Goal: Navigation & Orientation: Find specific page/section

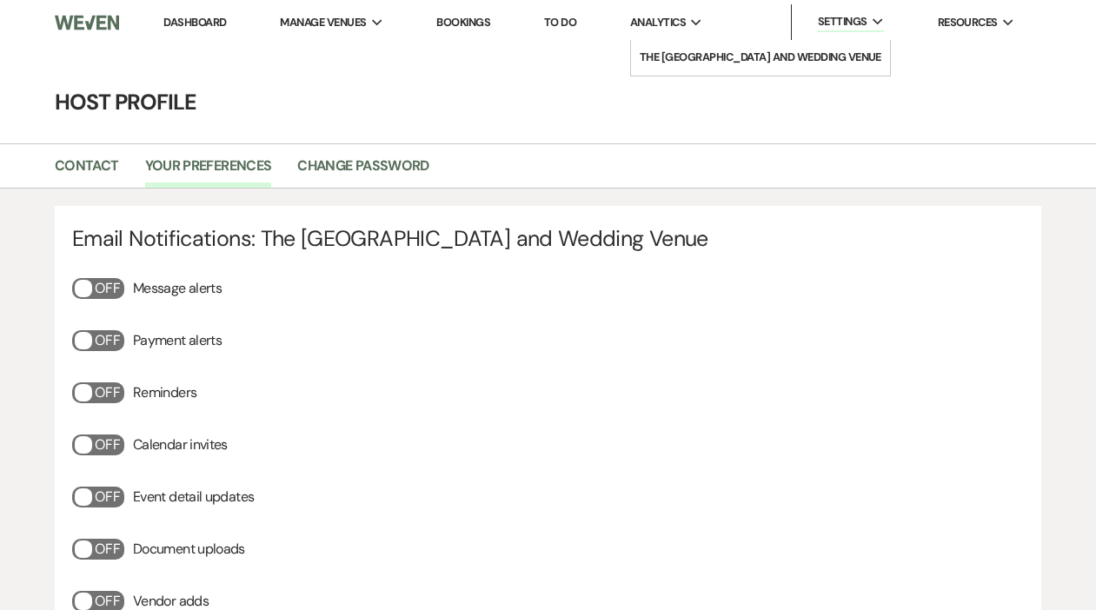
click at [663, 18] on span "Analytics" at bounding box center [658, 22] width 56 height 17
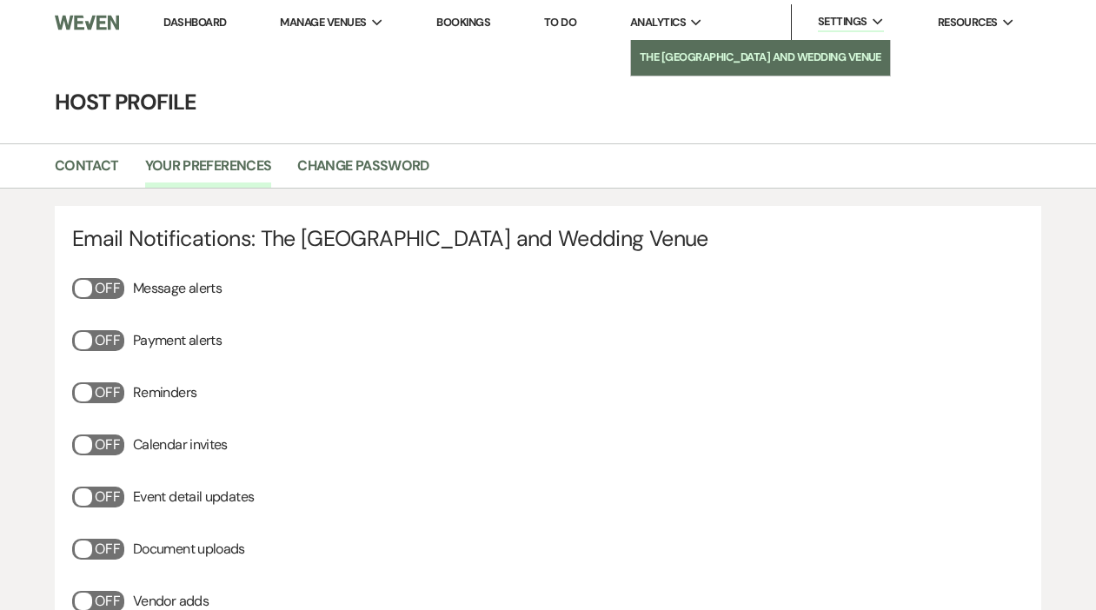
click at [675, 63] on li "The [GEOGRAPHIC_DATA] and Wedding Venue" at bounding box center [761, 57] width 242 height 17
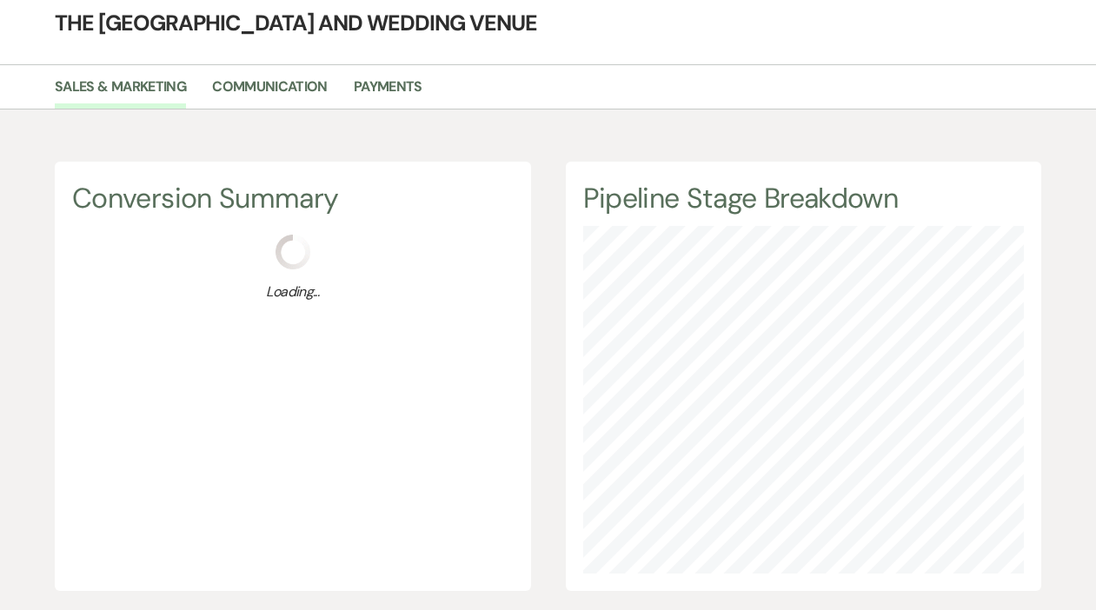
scroll to position [610, 1096]
click at [277, 91] on link "Communication" at bounding box center [270, 92] width 116 height 33
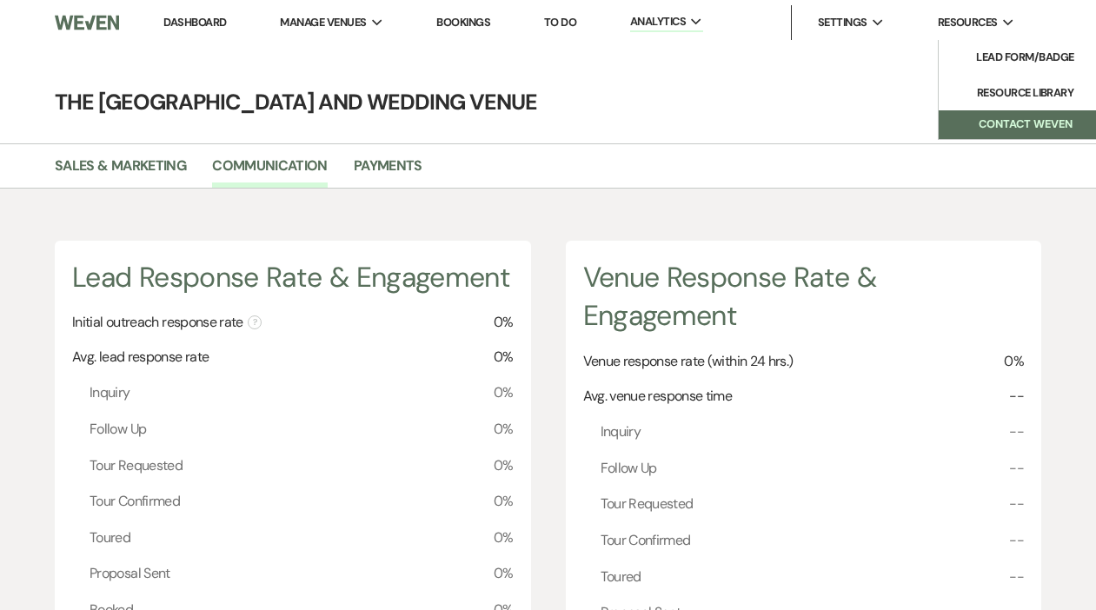
click at [977, 128] on button "Contact Weven" at bounding box center [1025, 124] width 174 height 29
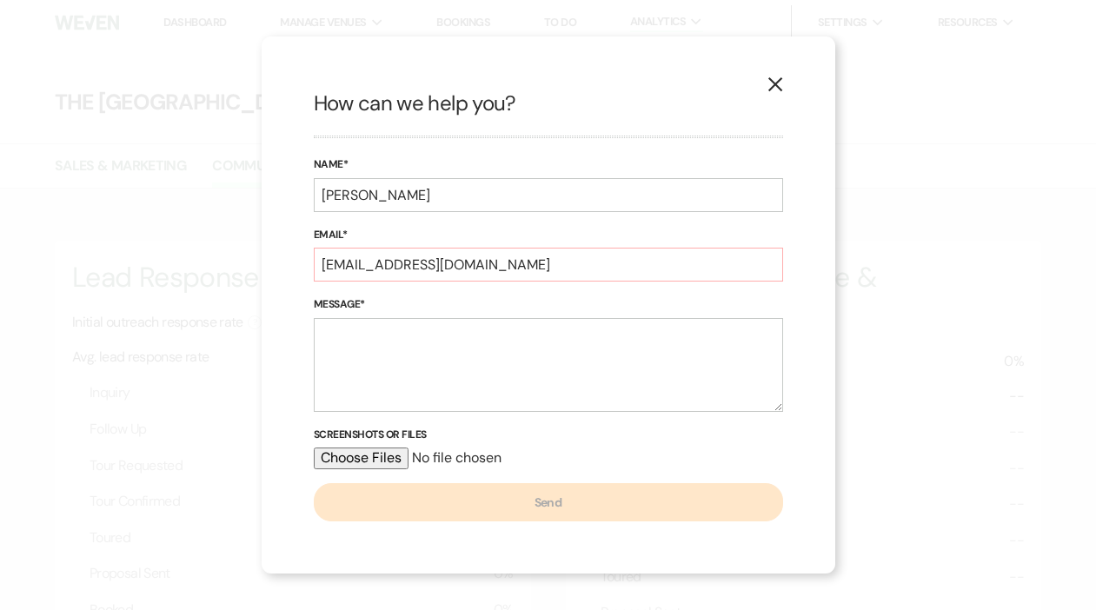
click at [776, 87] on use "button" at bounding box center [774, 84] width 14 height 14
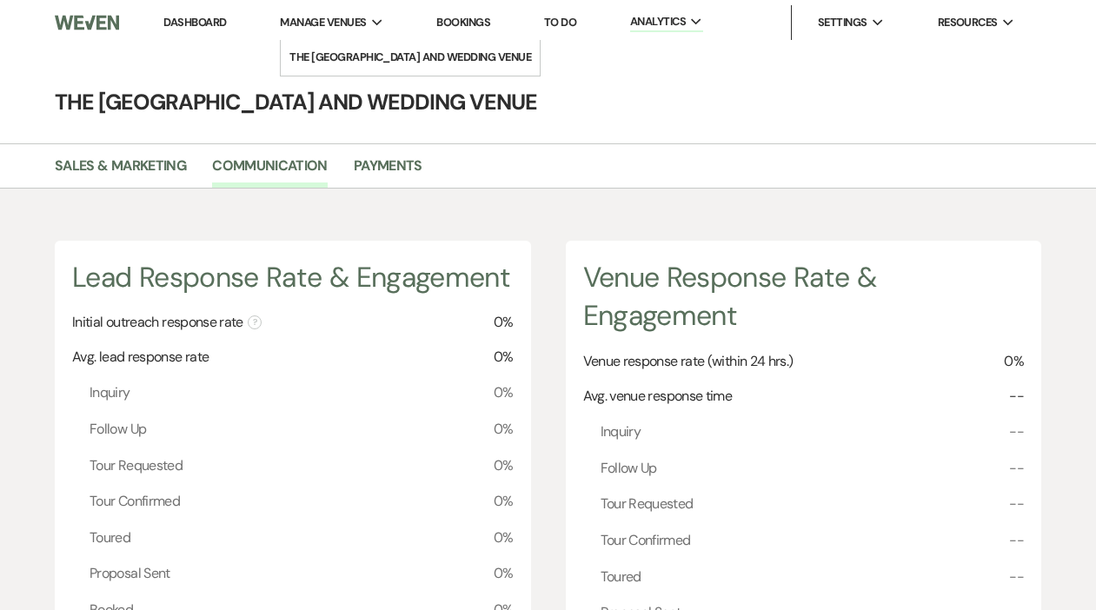
click at [349, 31] on li "Manage Venues Expand [GEOGRAPHIC_DATA] and Wedding Venue" at bounding box center [331, 22] width 121 height 35
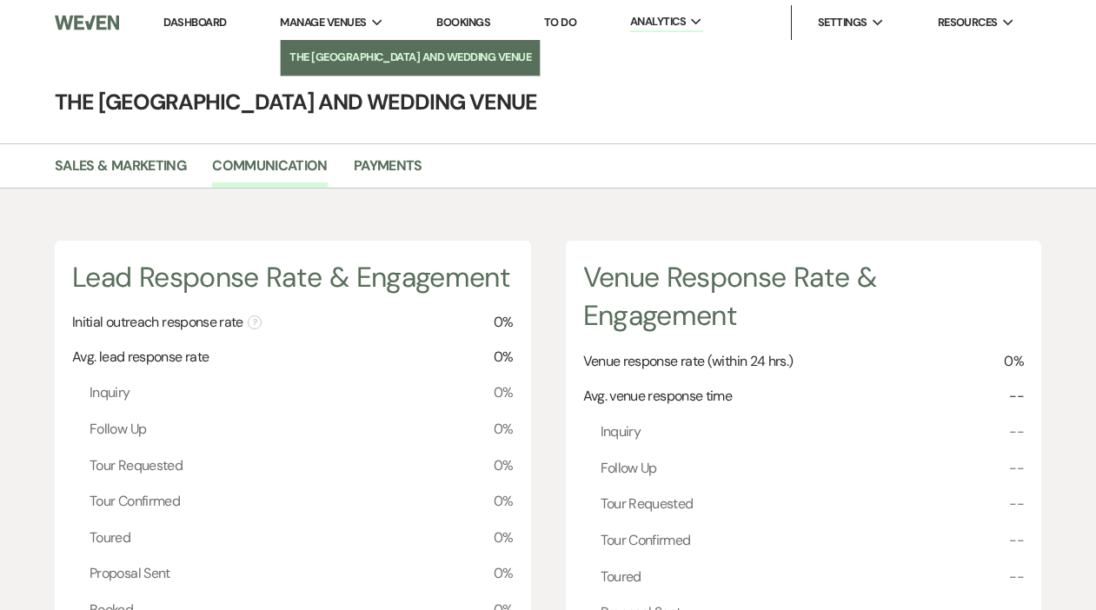
click at [353, 58] on li "The [GEOGRAPHIC_DATA] and Wedding Venue" at bounding box center [410, 57] width 242 height 17
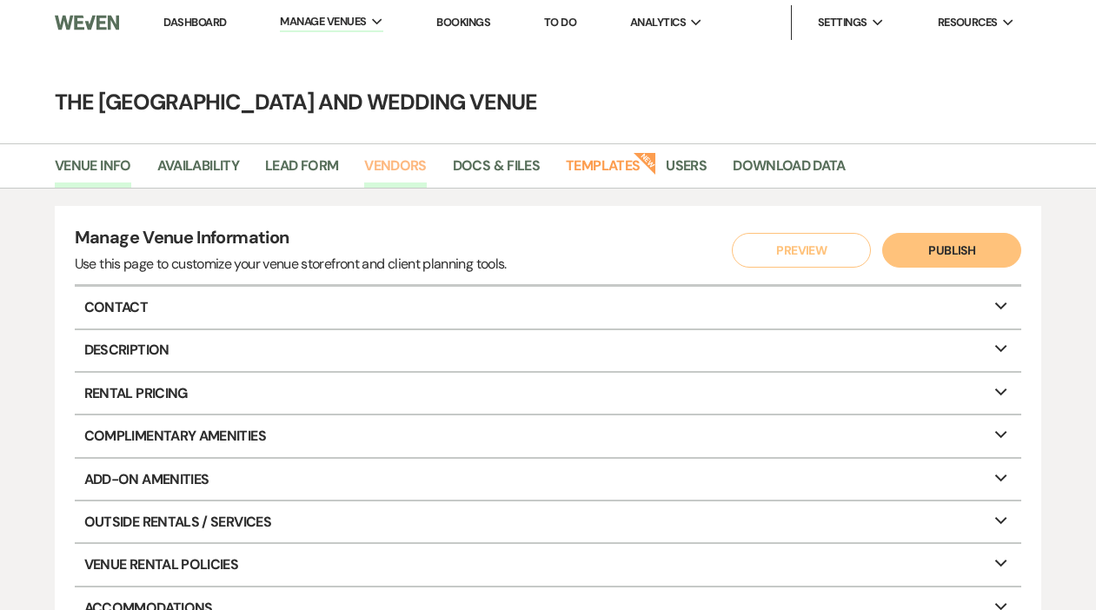
click at [384, 169] on link "Vendors" at bounding box center [395, 171] width 63 height 33
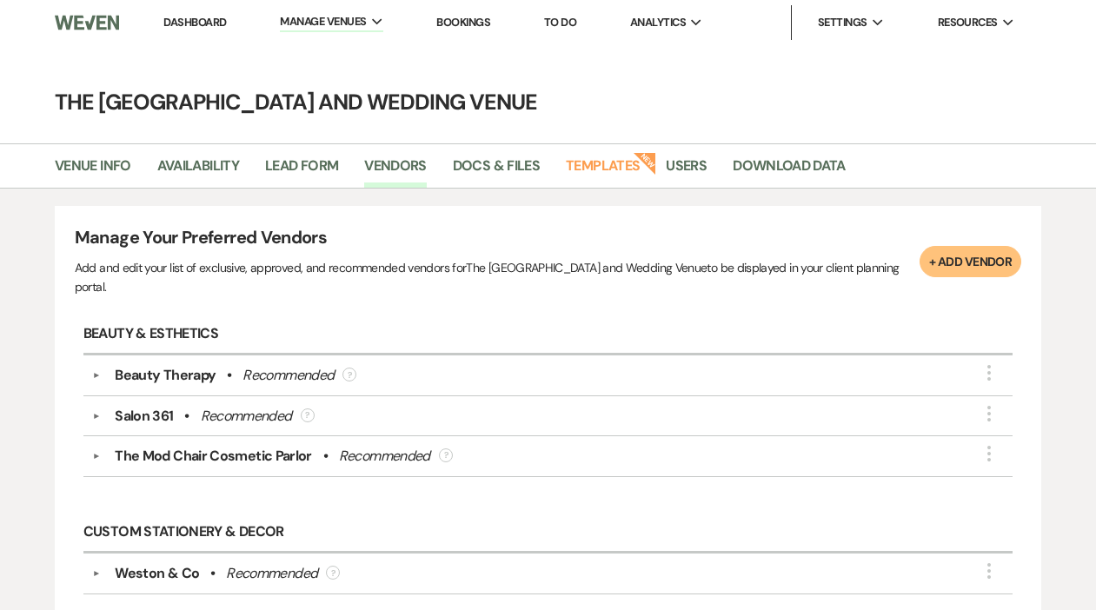
click at [205, 20] on link "Dashboard" at bounding box center [194, 22] width 63 height 15
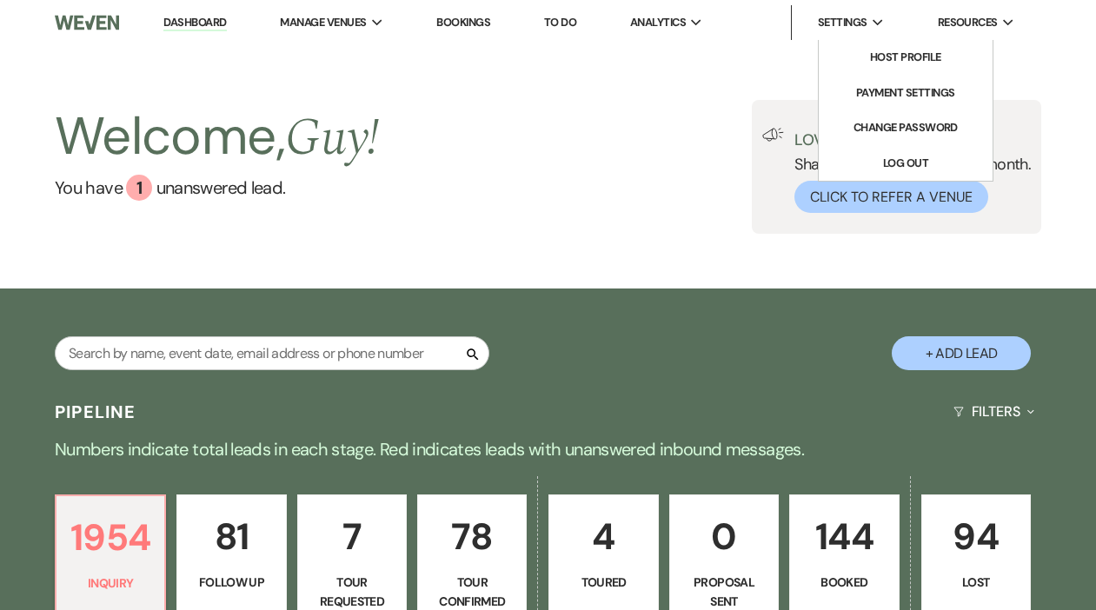
click at [863, 28] on span "Settings" at bounding box center [843, 22] width 50 height 17
click at [863, 22] on span "Settings" at bounding box center [843, 22] width 50 height 17
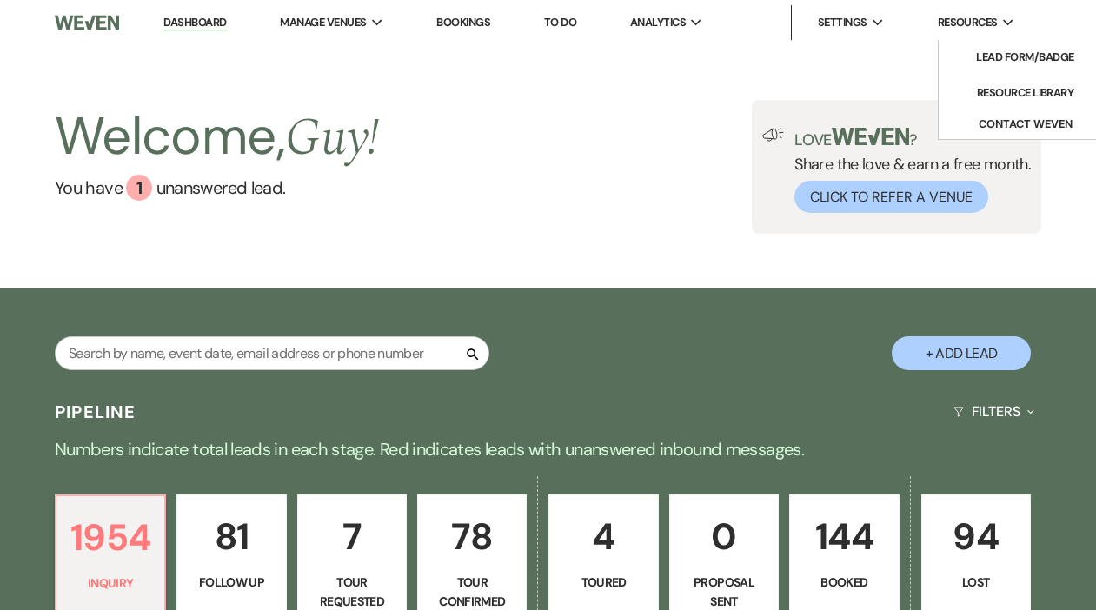
click at [978, 15] on span "Resources" at bounding box center [968, 22] width 60 height 17
click at [1018, 91] on li "Resource Library" at bounding box center [1025, 92] width 156 height 17
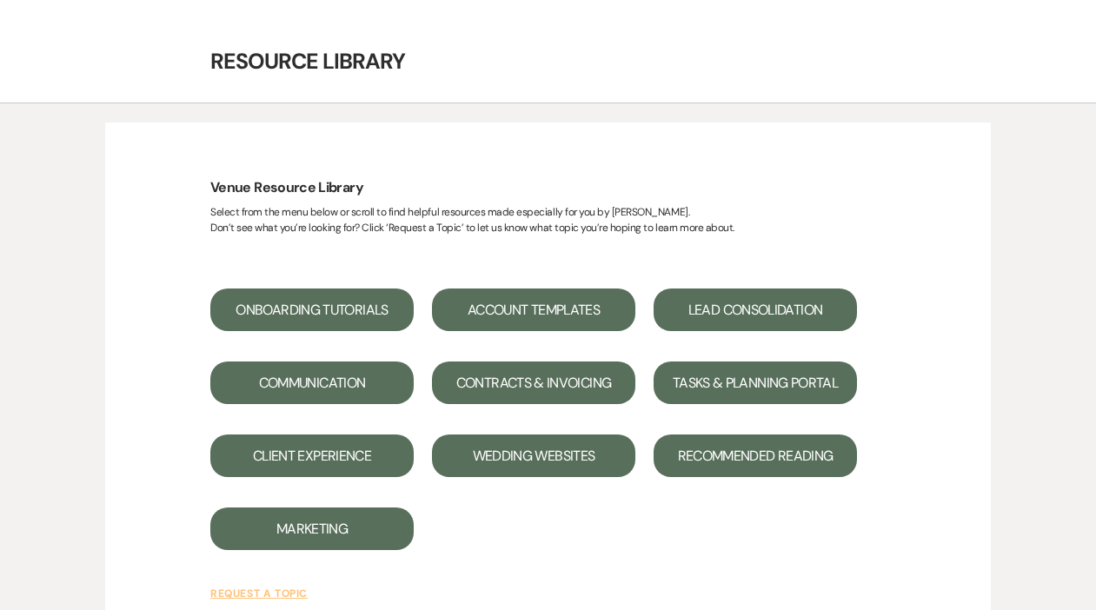
scroll to position [43, 0]
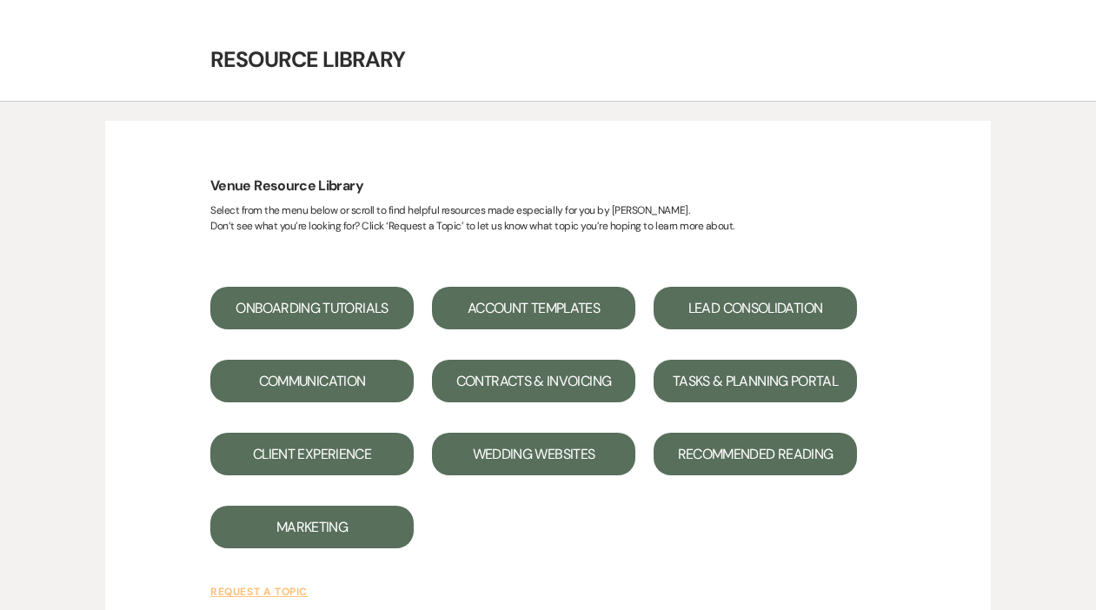
click at [691, 299] on button "Lead Consolidation" at bounding box center [754, 308] width 203 height 43
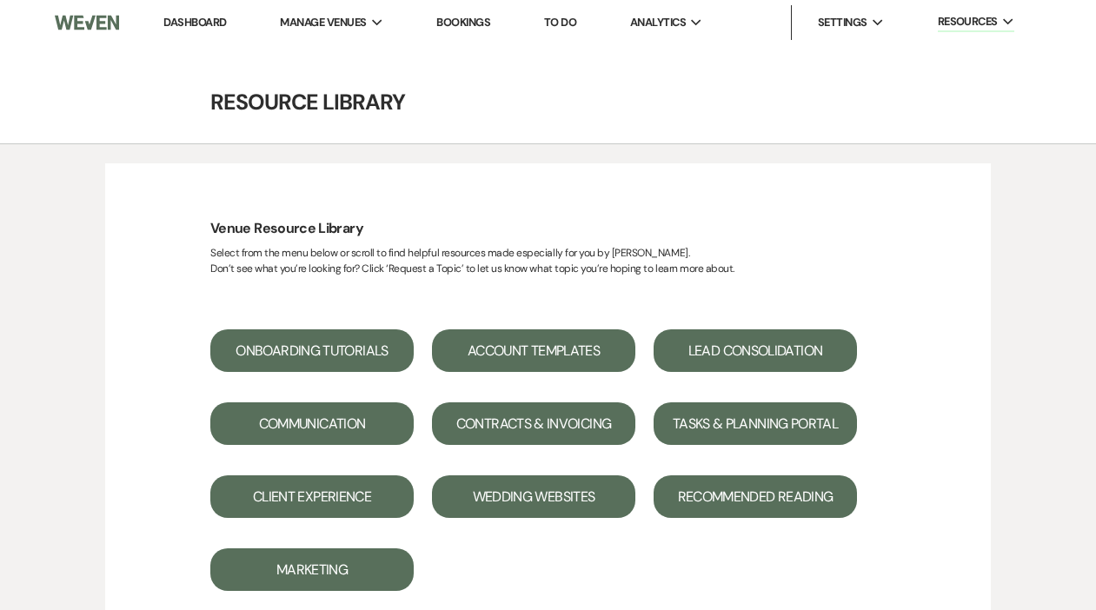
click at [327, 560] on button "Marketing" at bounding box center [311, 569] width 203 height 43
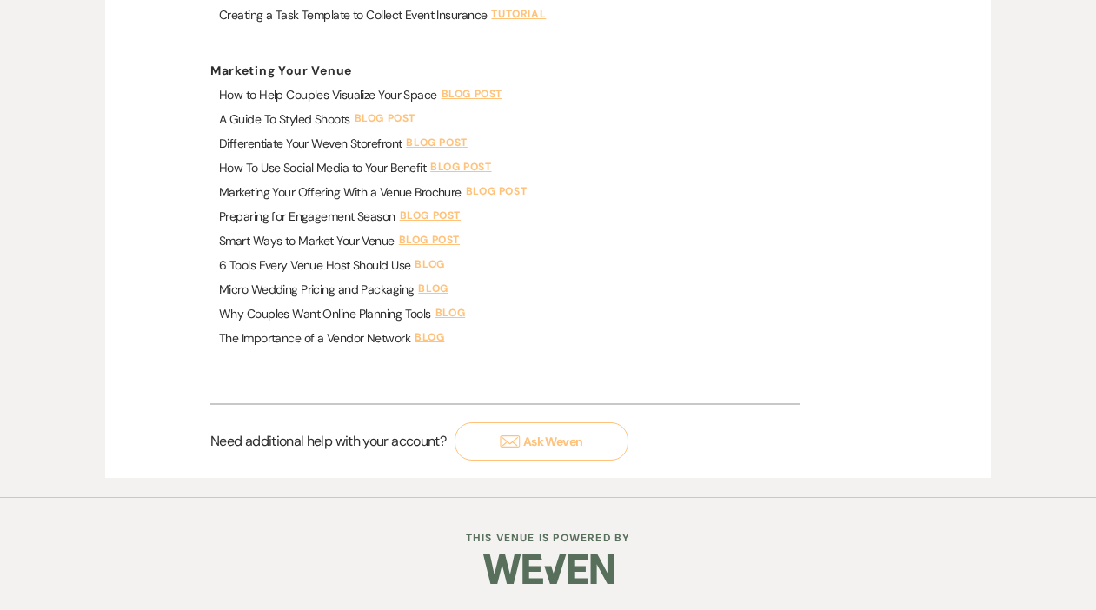
click at [516, 442] on use "button" at bounding box center [510, 441] width 20 height 12
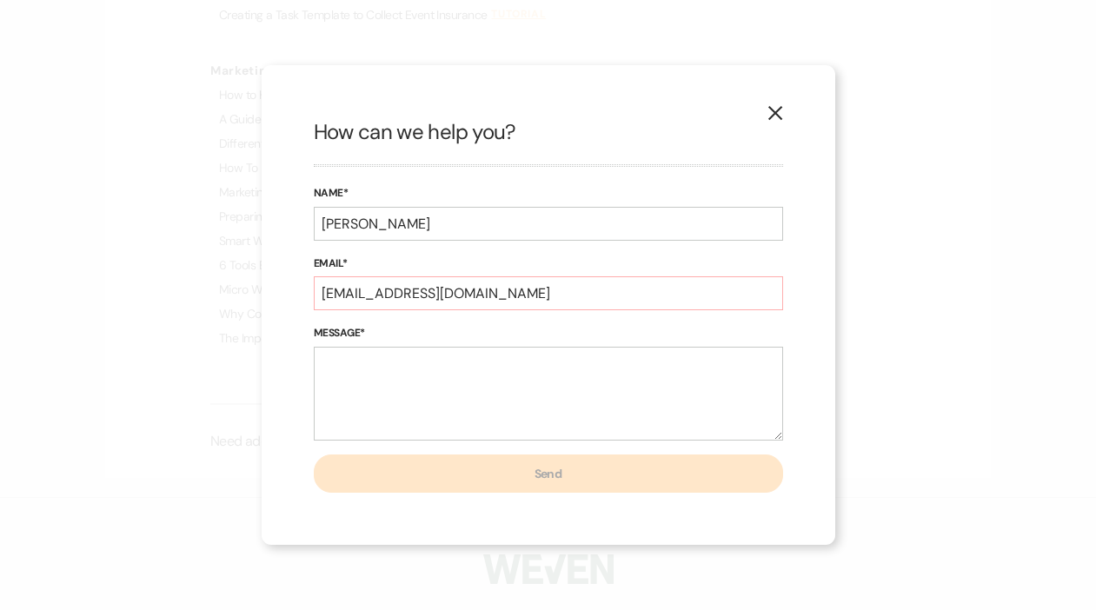
click at [779, 112] on icon "X" at bounding box center [775, 113] width 16 height 16
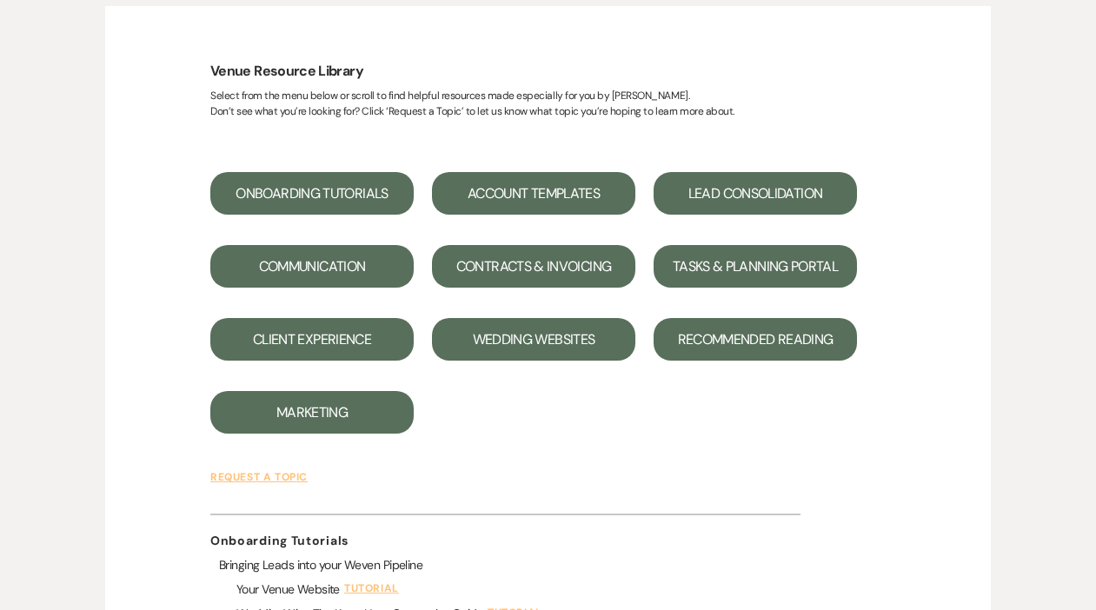
scroll to position [0, 0]
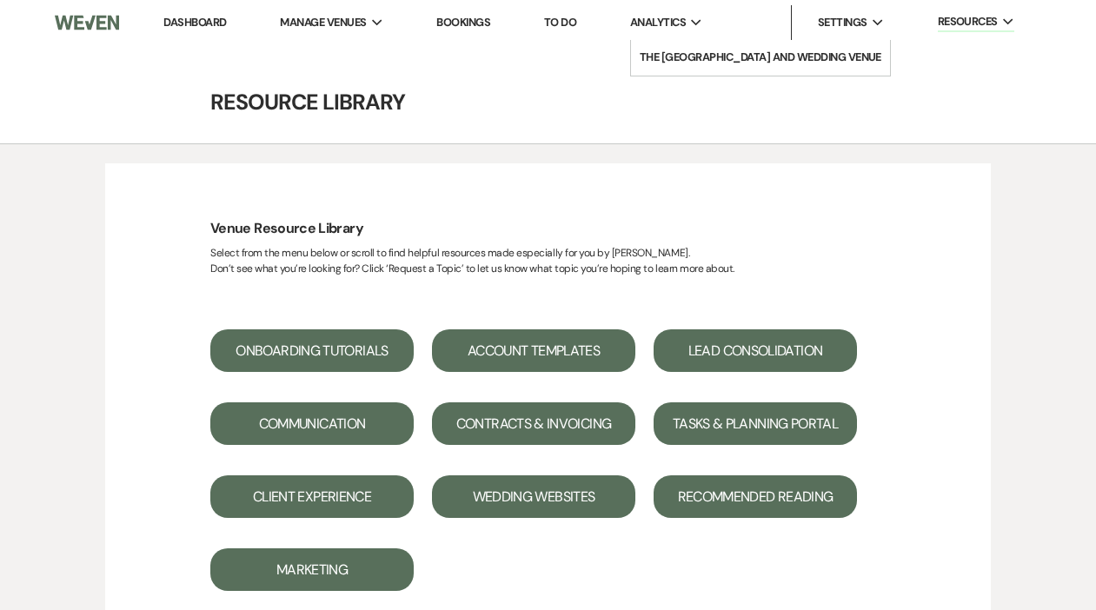
click at [679, 19] on span "Analytics" at bounding box center [658, 22] width 56 height 17
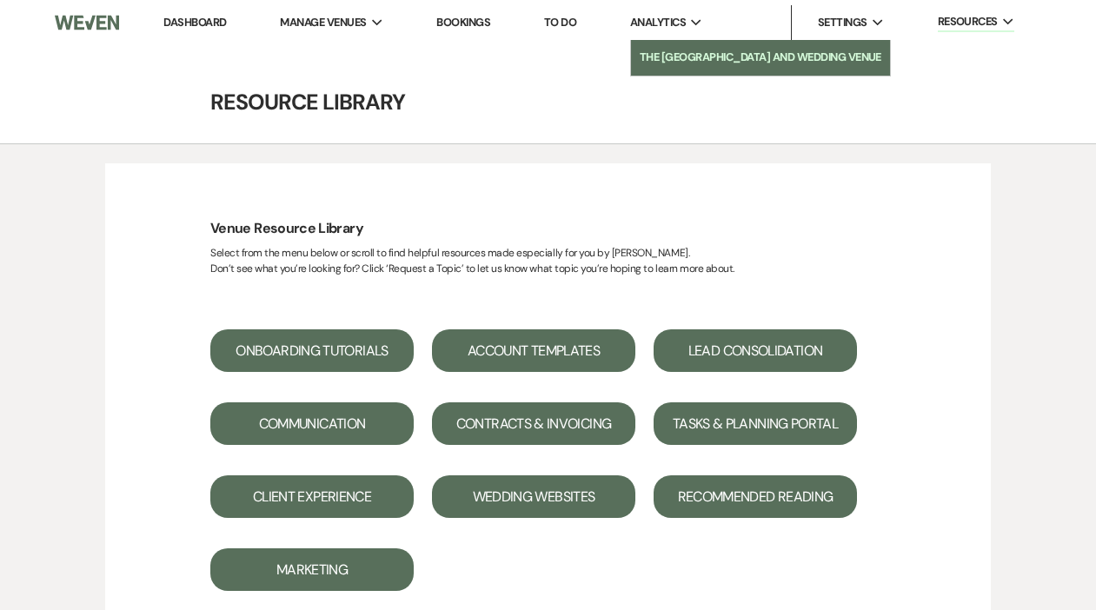
click at [693, 55] on li "The [GEOGRAPHIC_DATA] and Wedding Venue" at bounding box center [761, 57] width 242 height 17
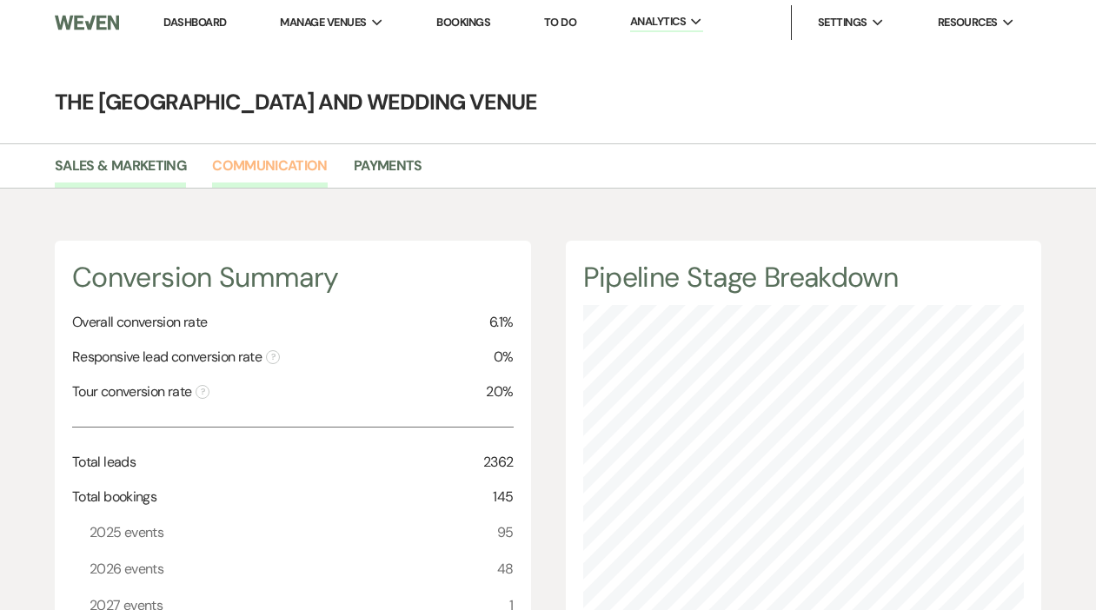
click at [259, 181] on link "Communication" at bounding box center [270, 171] width 116 height 33
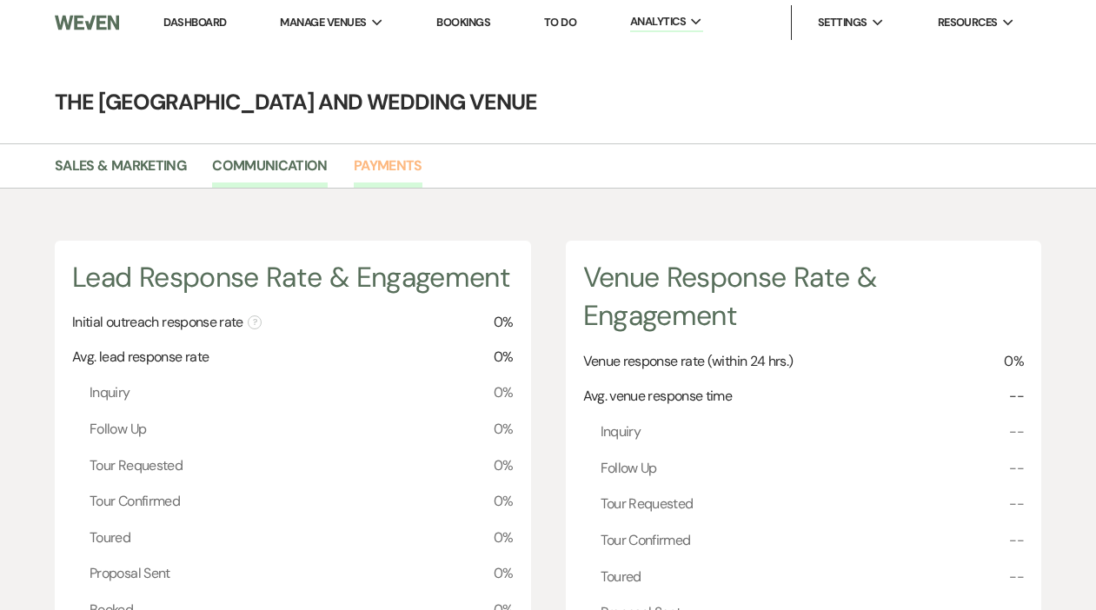
click at [408, 172] on link "Payments" at bounding box center [388, 171] width 69 height 33
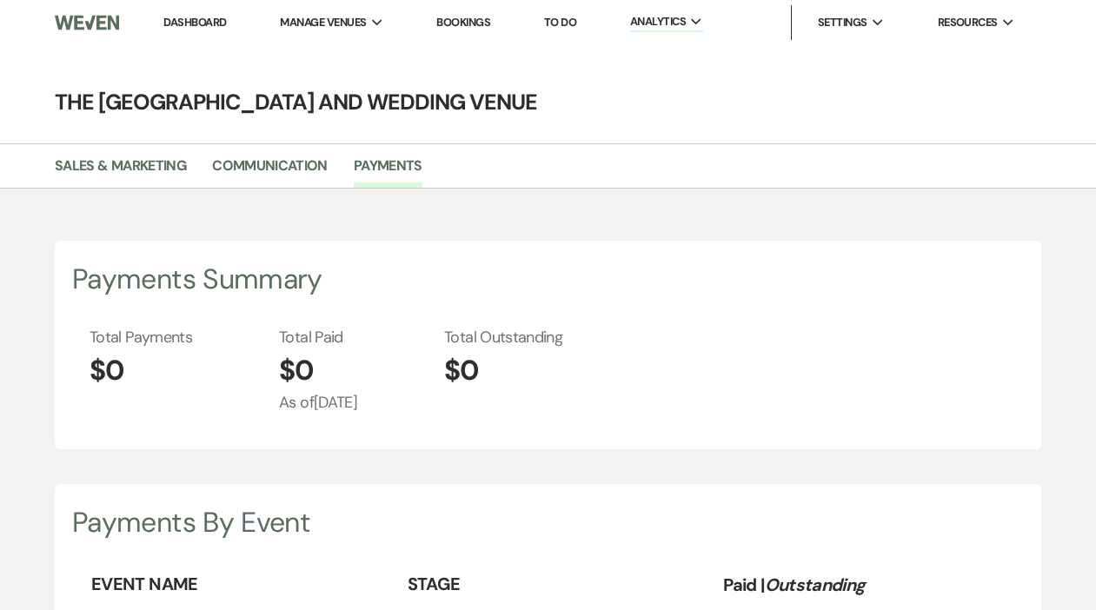
click at [487, 25] on link "Bookings" at bounding box center [463, 22] width 54 height 15
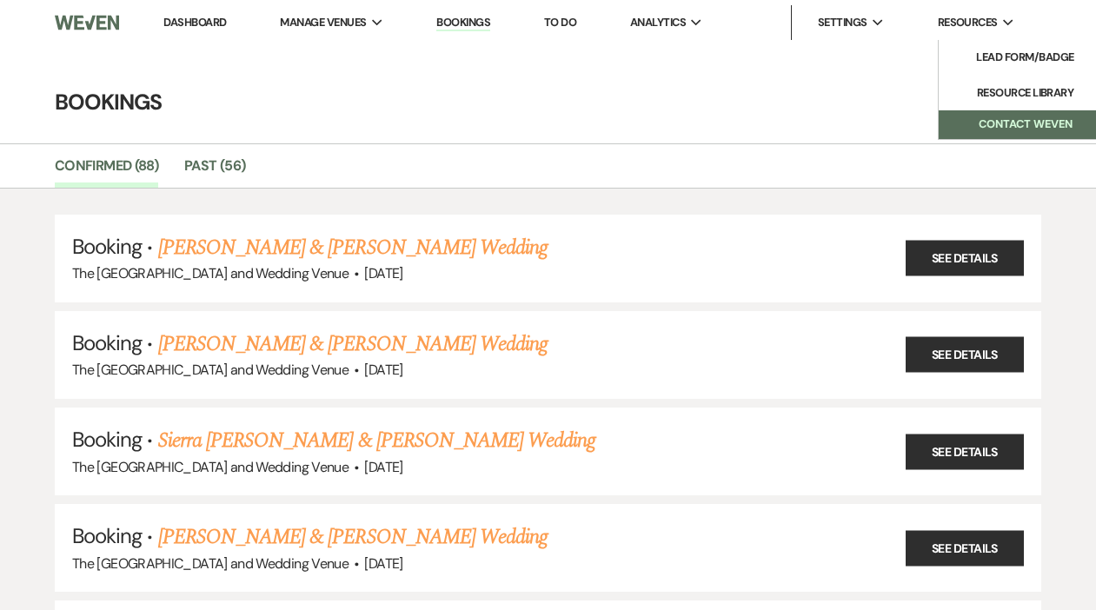
click at [975, 122] on button "Contact Weven" at bounding box center [1025, 124] width 174 height 29
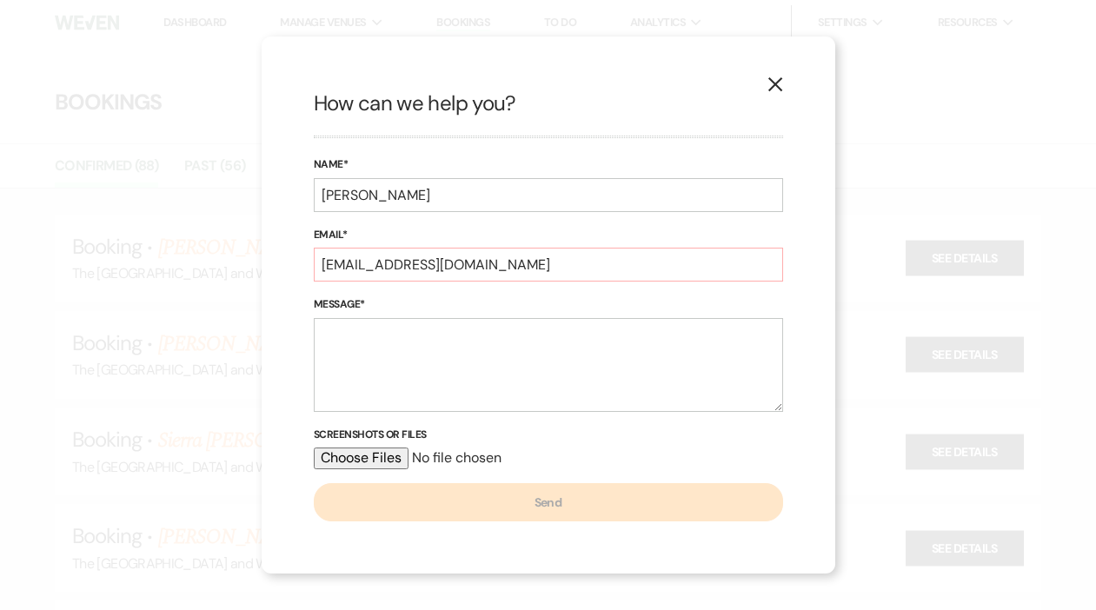
click at [778, 86] on icon "X" at bounding box center [775, 84] width 16 height 16
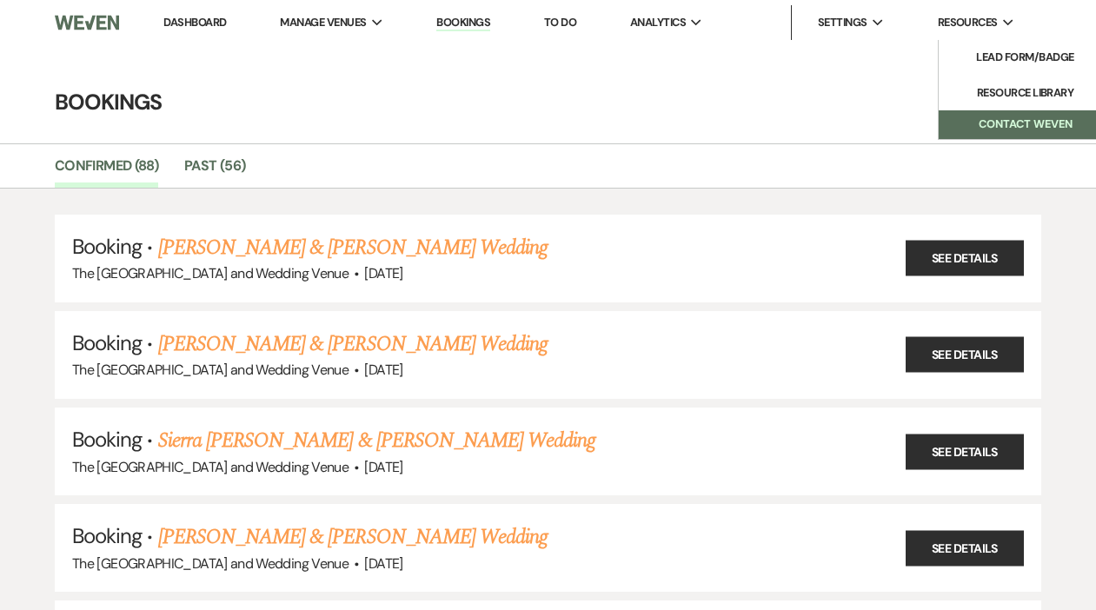
click at [992, 129] on button "Contact Weven" at bounding box center [1025, 124] width 174 height 29
